Goal: Task Accomplishment & Management: Complete application form

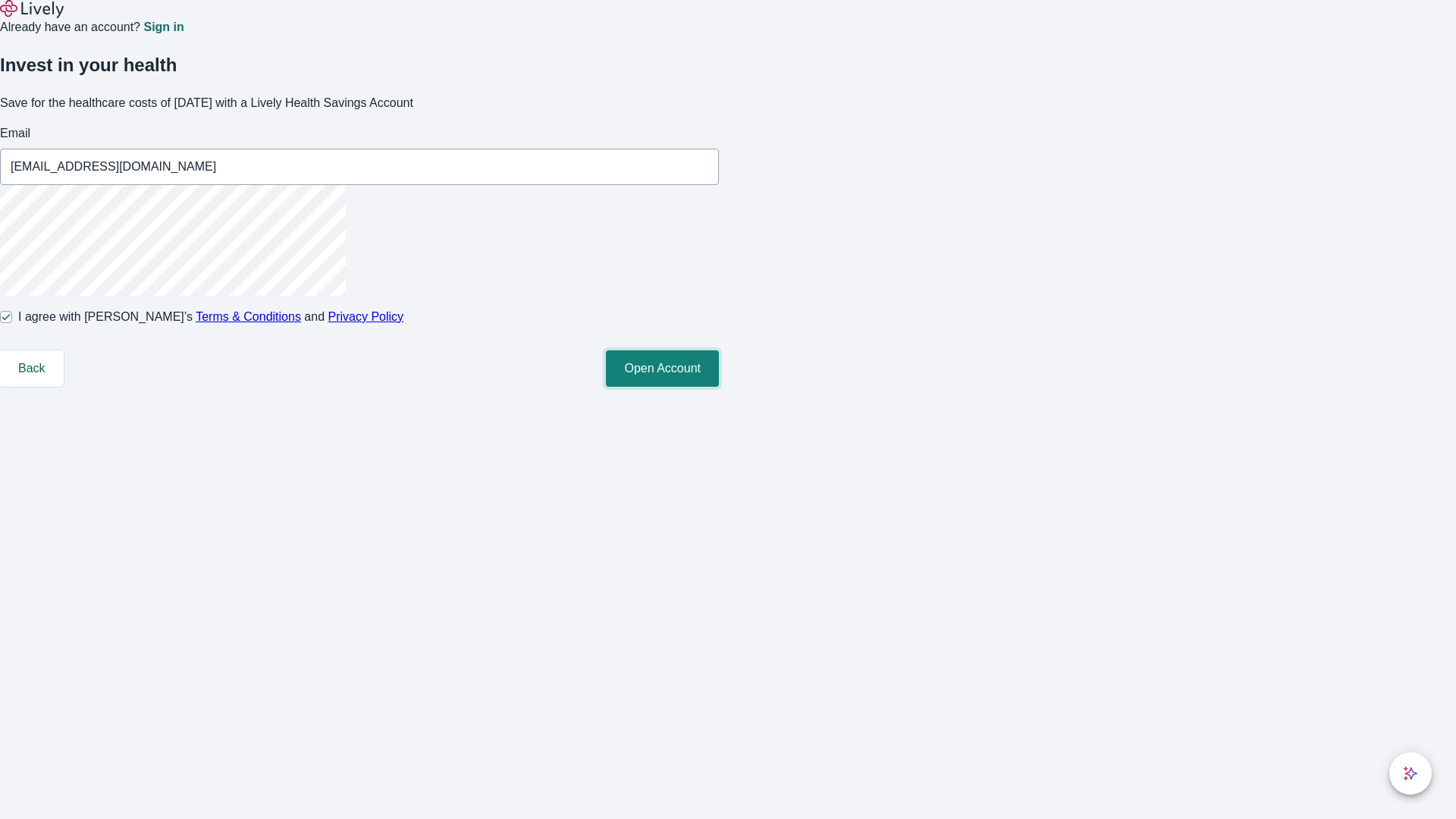
click at [719, 386] on button "Open Account" at bounding box center [662, 368] width 113 height 36
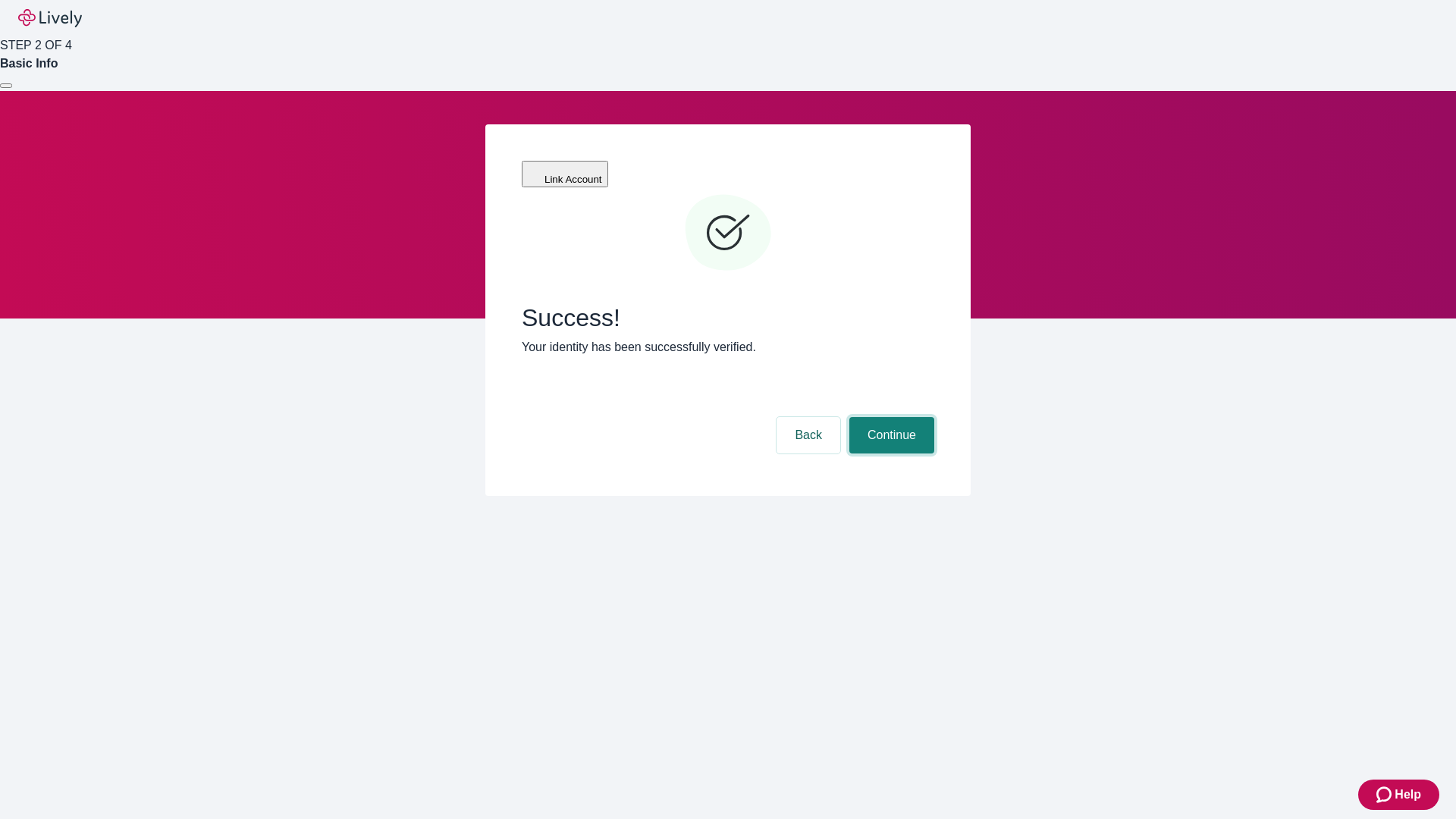
click at [890, 417] on button "Continue" at bounding box center [892, 435] width 85 height 36
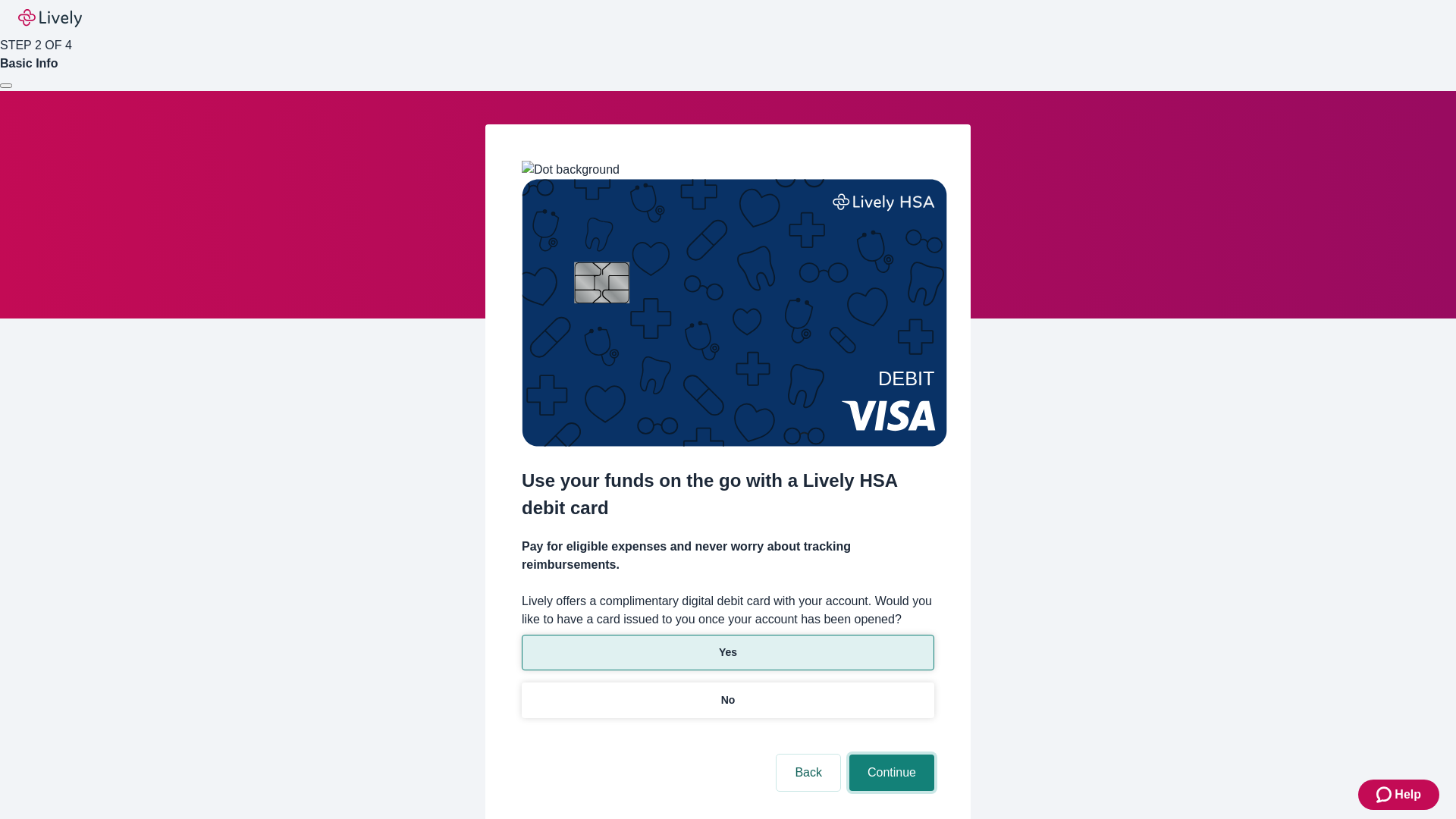
click at [890, 754] on button "Continue" at bounding box center [892, 772] width 85 height 36
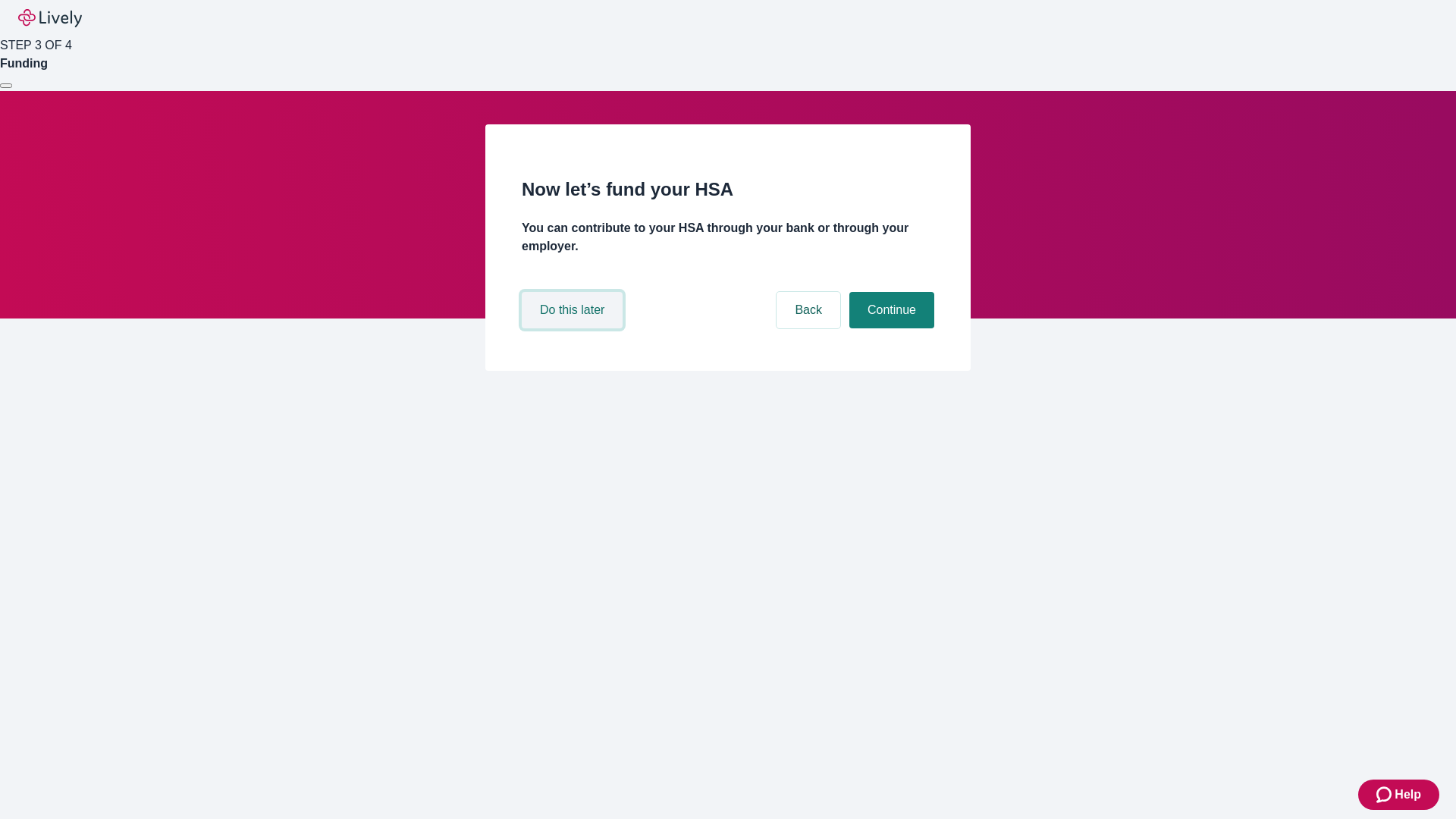
click at [574, 328] on button "Do this later" at bounding box center [573, 310] width 101 height 36
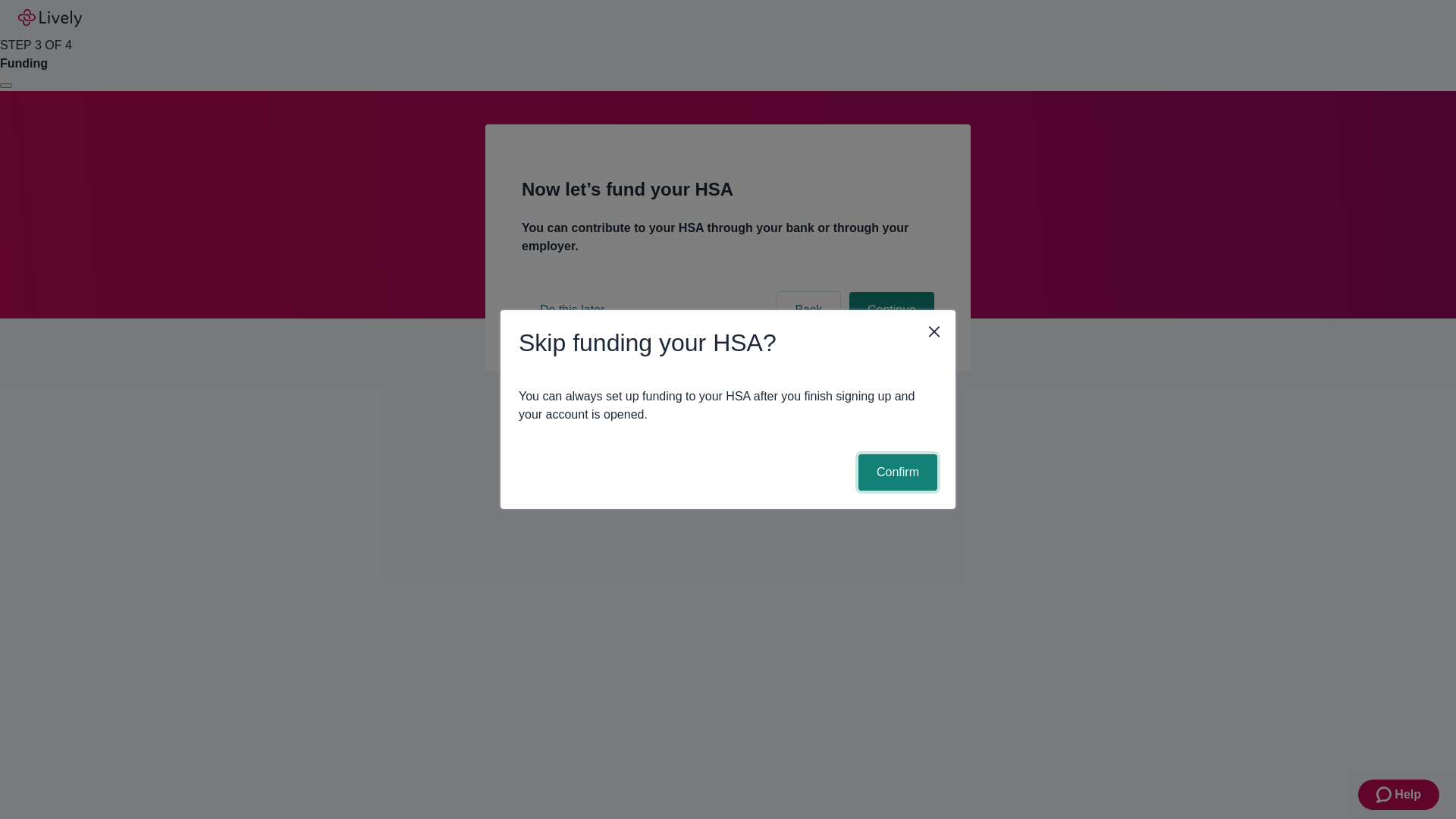
click at [896, 472] on button "Confirm" at bounding box center [898, 472] width 79 height 36
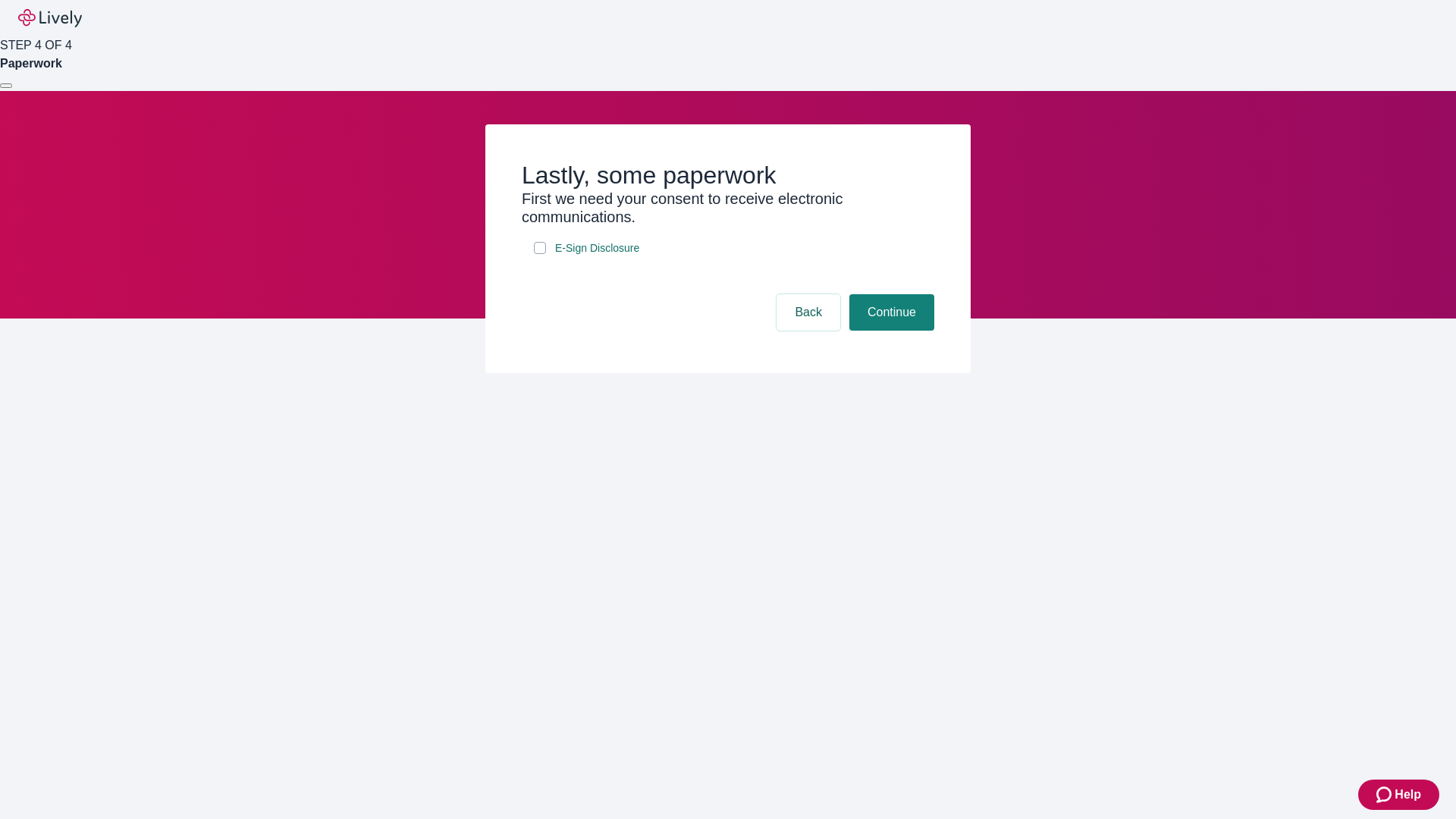
click at [540, 254] on input "E-Sign Disclosure" at bounding box center [539, 248] width 12 height 12
checkbox input "true"
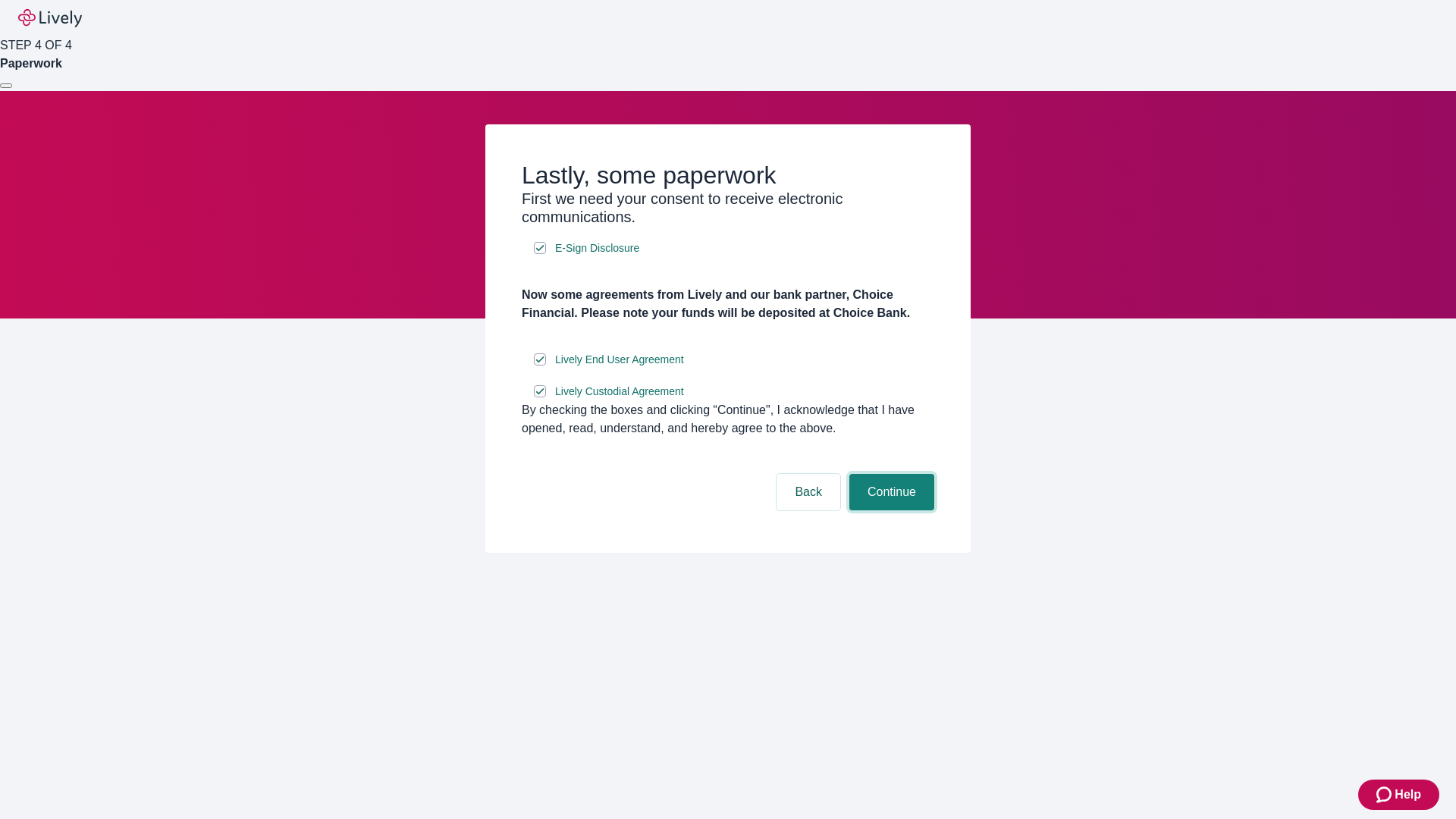
click at [890, 510] on button "Continue" at bounding box center [892, 492] width 85 height 36
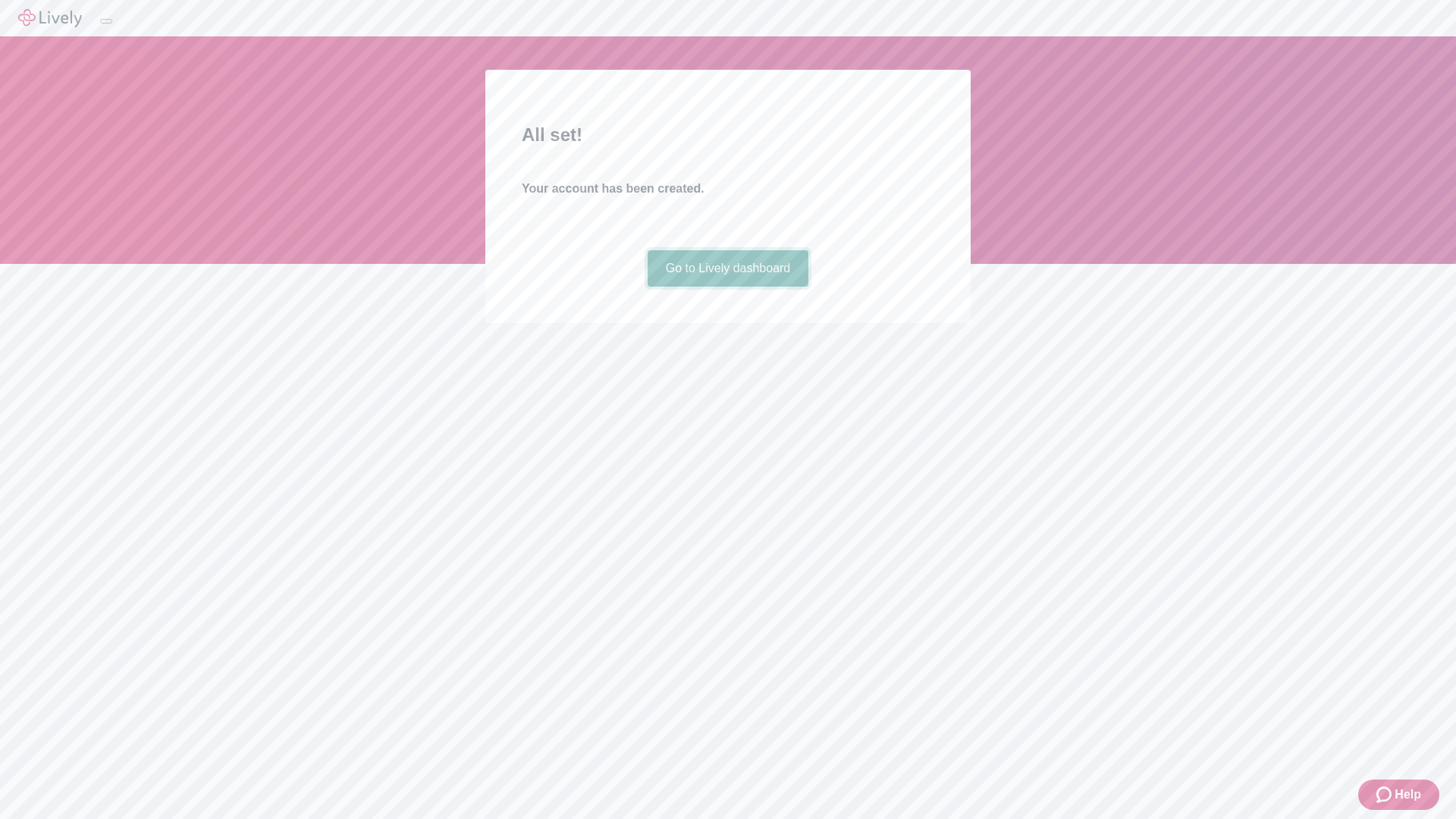
click at [727, 287] on link "Go to Lively dashboard" at bounding box center [728, 268] width 162 height 36
